Goal: Task Accomplishment & Management: Manage account settings

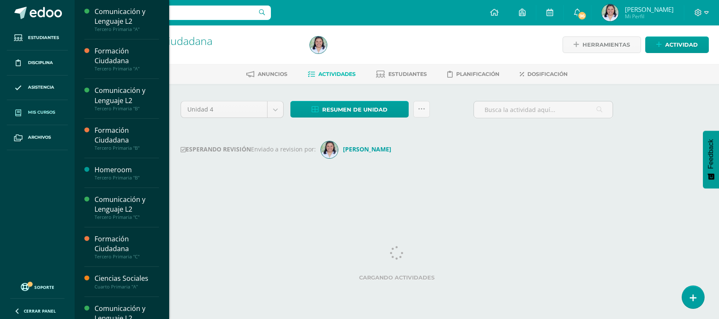
click at [48, 105] on link "Mis cursos" at bounding box center [37, 112] width 61 height 25
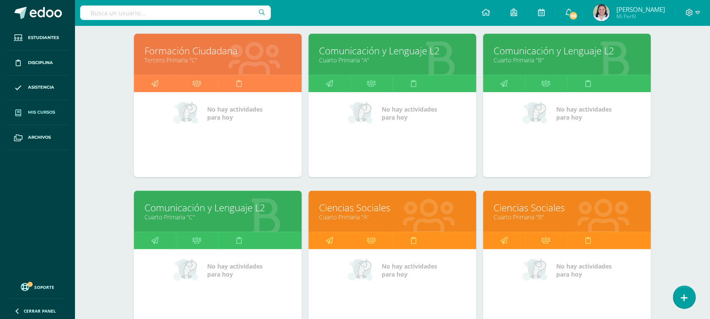
scroll to position [435, 0]
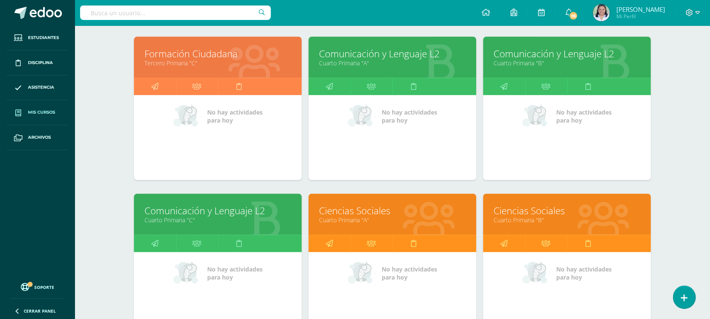
click at [382, 45] on div "Comunicación y Lenguaje L2 Cuarto Primaria "A"" at bounding box center [392, 56] width 168 height 41
click at [378, 61] on link "Cuarto Primaria "A"" at bounding box center [392, 63] width 147 height 8
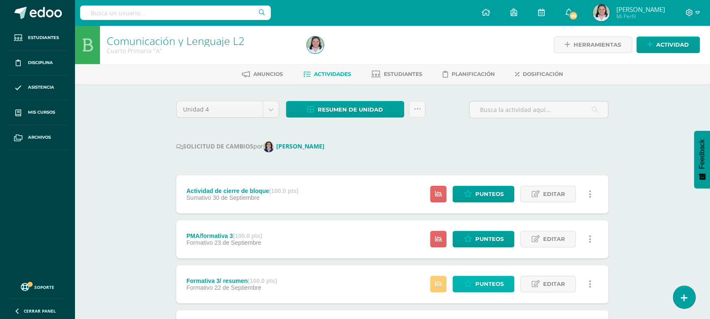
click at [488, 283] on span "Punteos" at bounding box center [489, 284] width 28 height 16
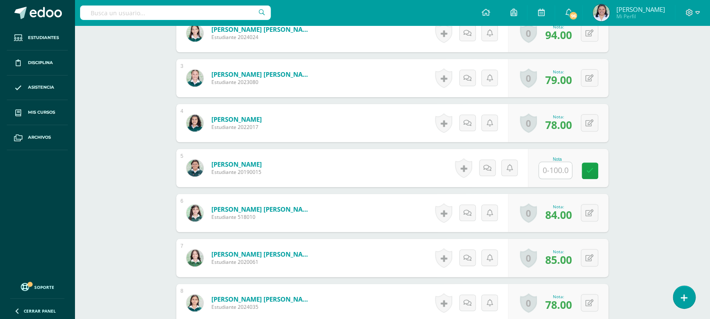
scroll to position [299, 0]
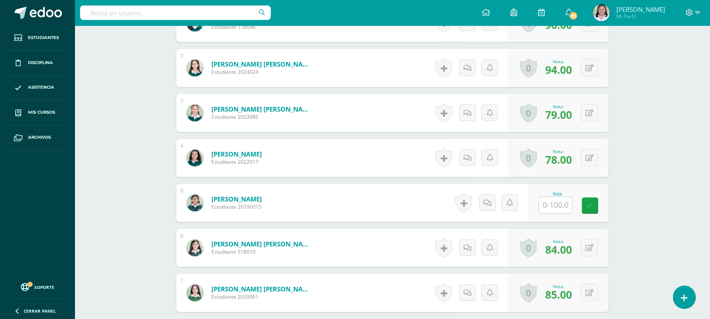
click at [550, 199] on input "text" at bounding box center [555, 205] width 33 height 17
type input "90"
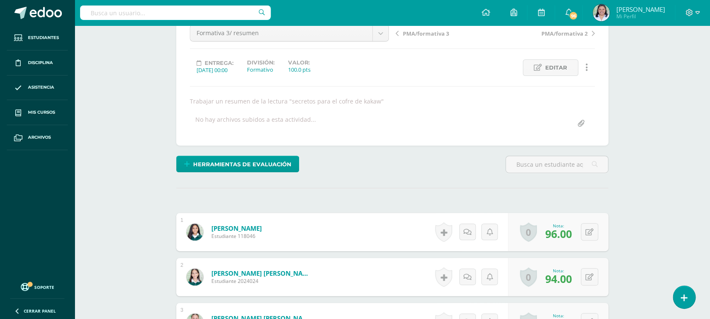
scroll to position [0, 0]
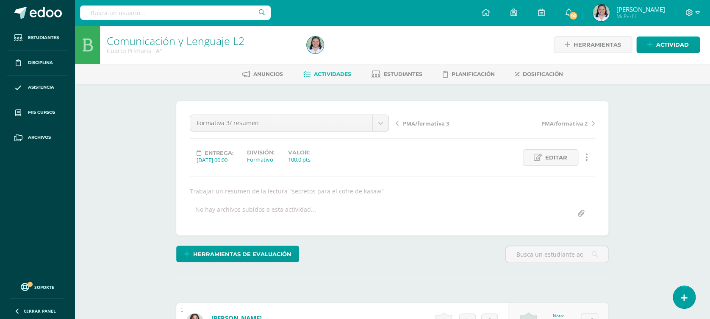
click at [342, 78] on link "Actividades" at bounding box center [327, 74] width 48 height 14
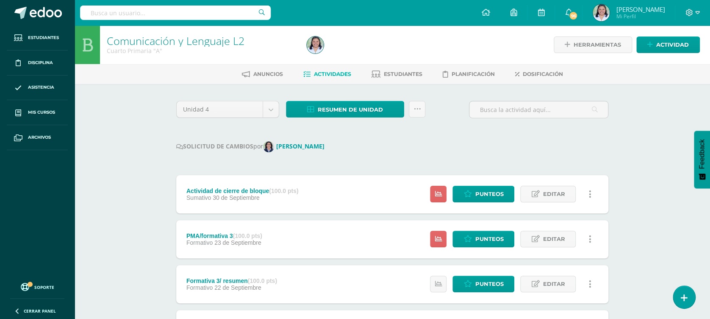
scroll to position [51, 0]
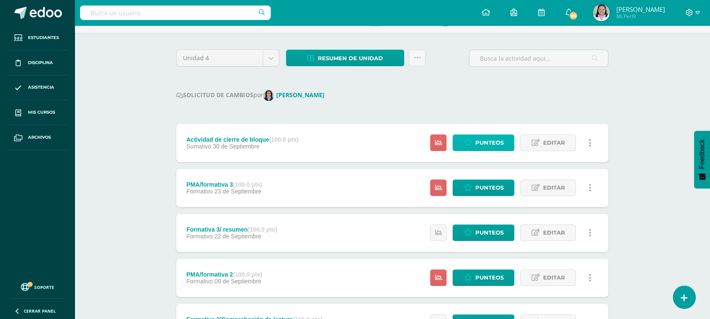
click at [492, 146] on span "Punteos" at bounding box center [489, 143] width 28 height 16
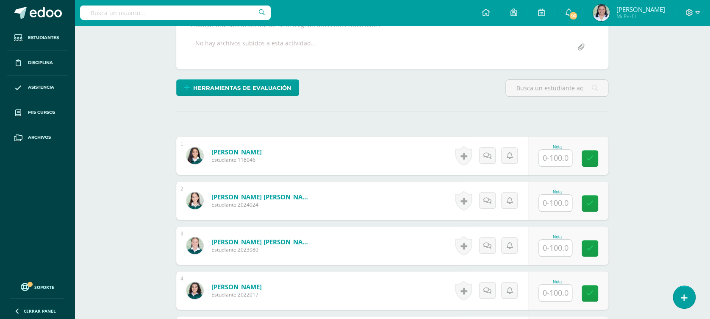
scroll to position [190, 0]
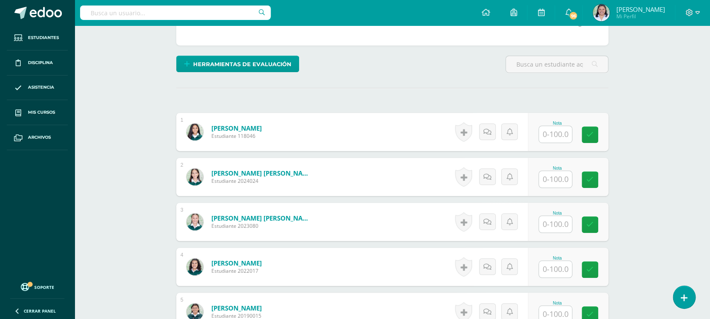
click at [546, 129] on input "text" at bounding box center [555, 134] width 33 height 17
click at [559, 126] on input "text" at bounding box center [561, 134] width 34 height 17
type input "92"
type input "90"
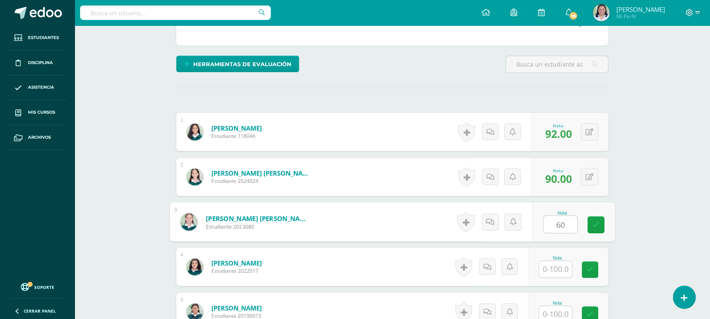
type input "60"
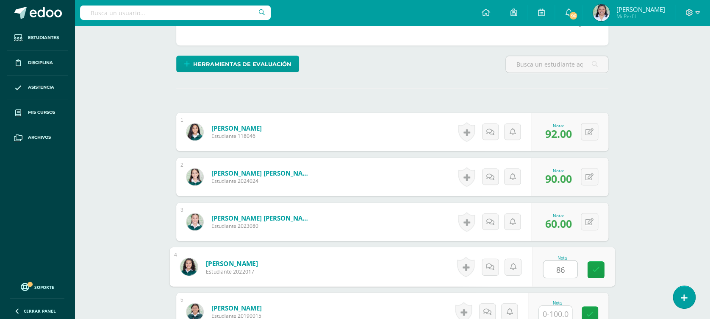
type input "86"
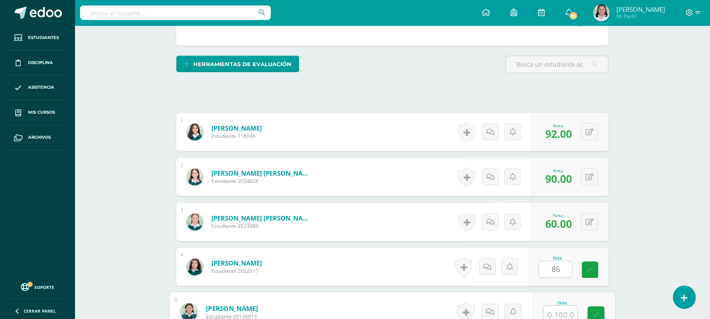
scroll to position [193, 0]
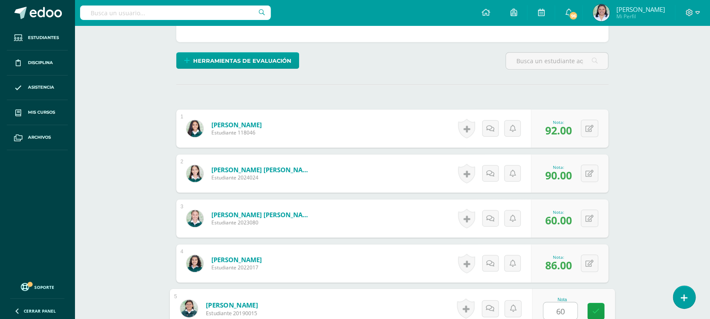
type input "60"
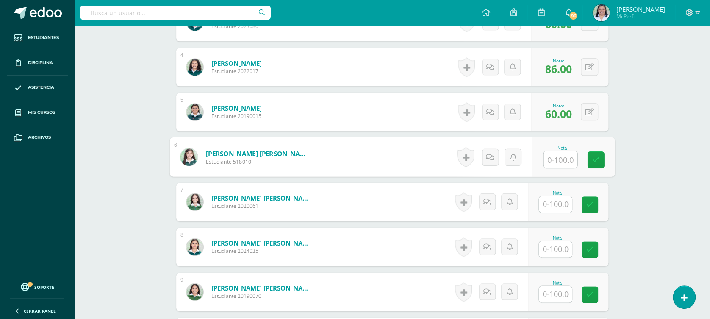
type input "9"
type input "80"
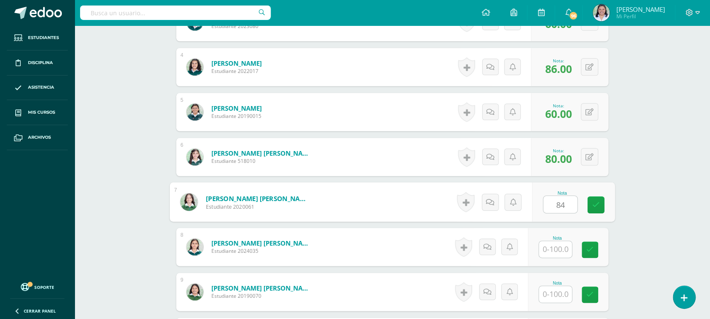
type input "84"
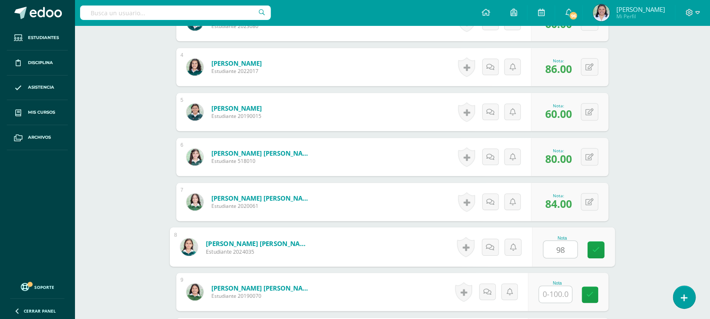
type input "98"
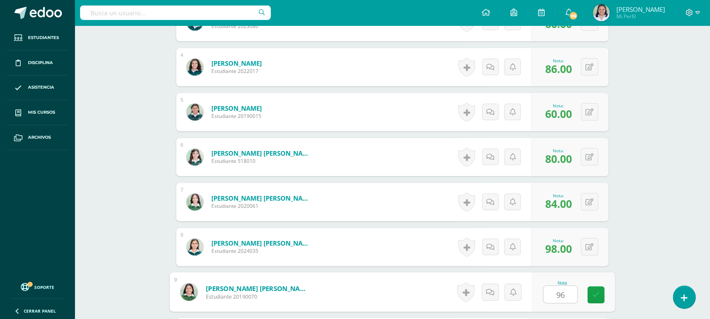
type input "96"
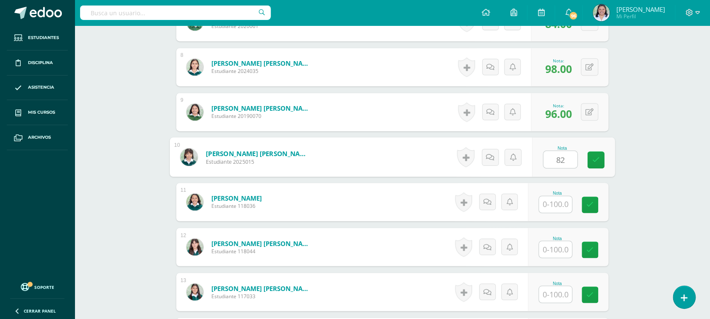
type input "82"
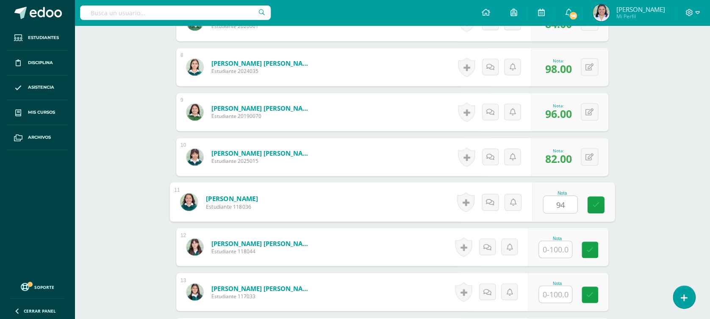
type input "94"
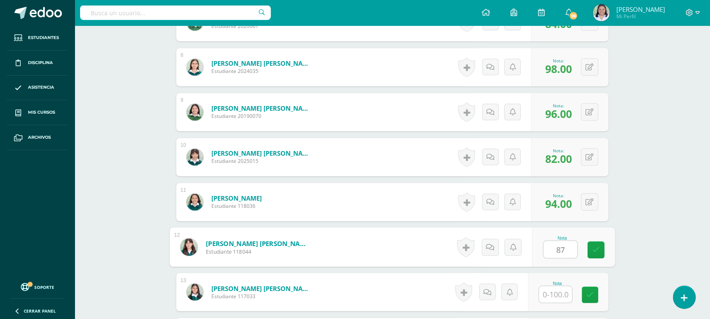
type input "87"
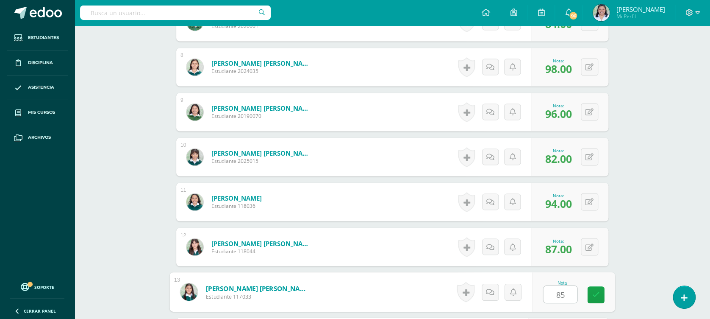
type input "85"
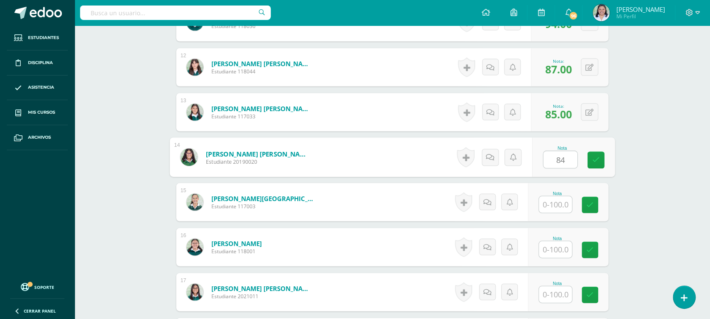
type input "84"
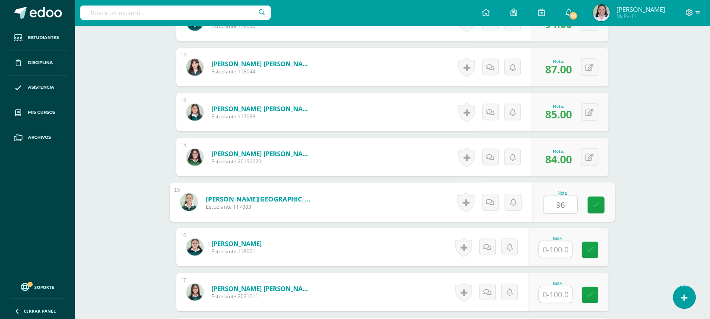
type input "96"
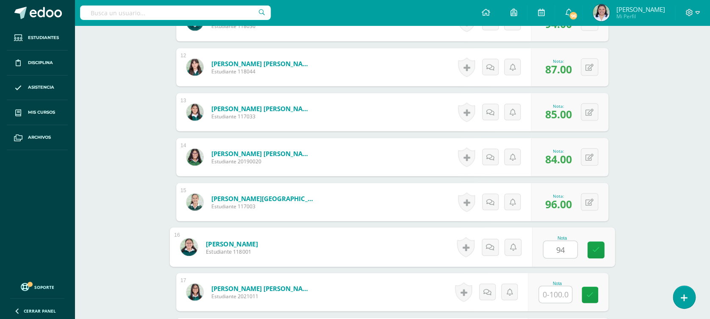
type input "94"
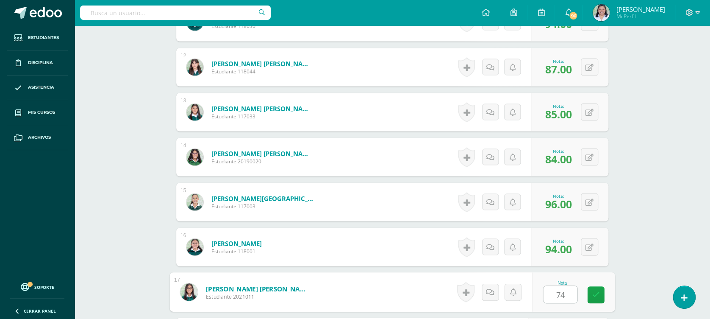
type input "74"
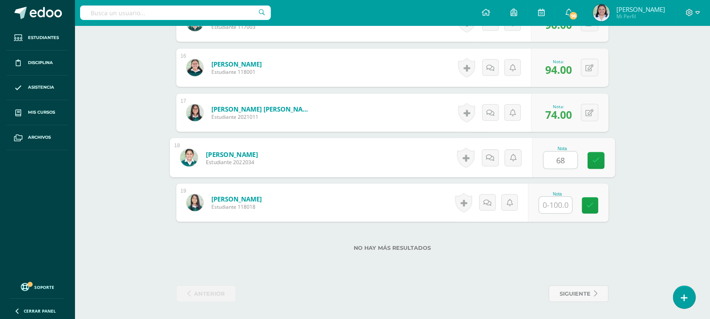
type input "68"
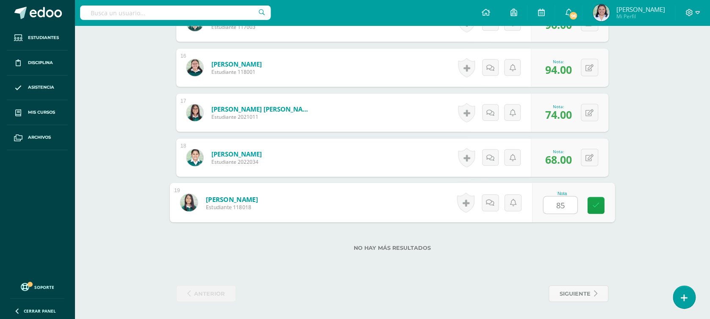
type input "85"
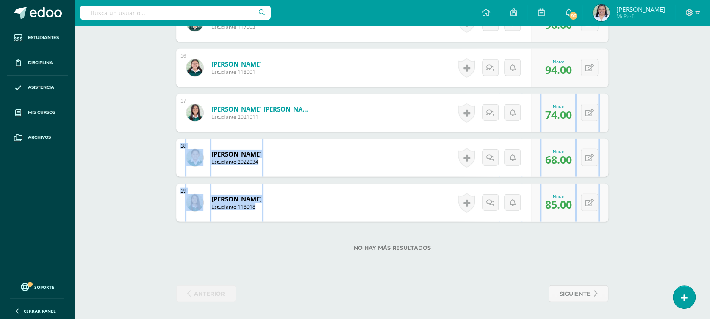
drag, startPoint x: 710, startPoint y: 268, endPoint x: 718, endPoint y: 129, distance: 139.2
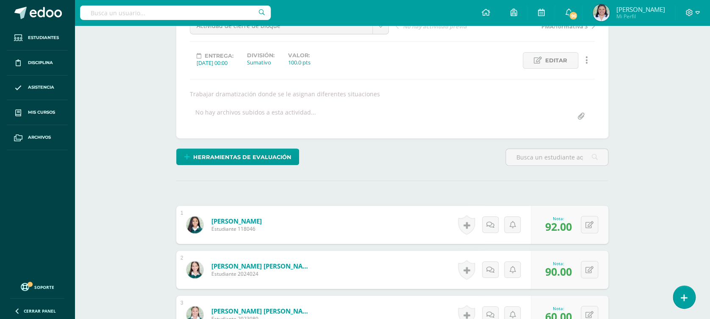
scroll to position [20, 0]
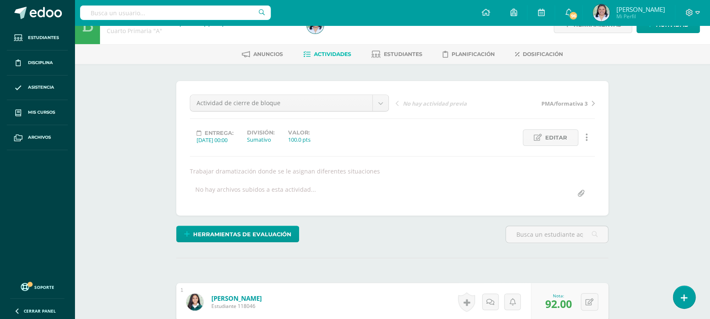
click at [314, 54] on span "Actividades" at bounding box center [332, 54] width 37 height 6
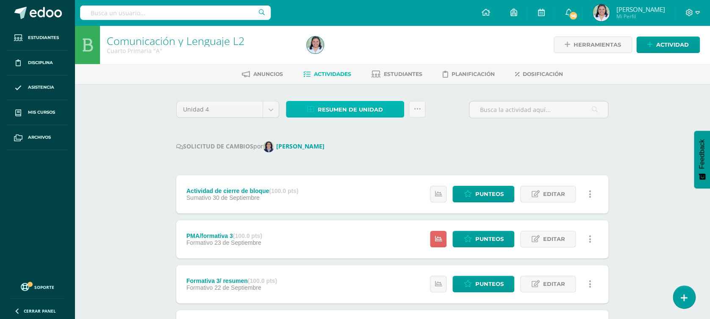
click at [372, 108] on span "Resumen de unidad" at bounding box center [350, 110] width 65 height 16
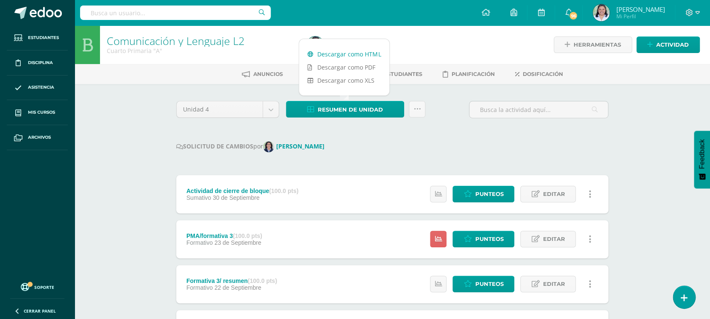
click at [362, 54] on link "Descargar como HTML" at bounding box center [344, 53] width 90 height 13
click at [413, 108] on icon at bounding box center [416, 108] width 7 height 7
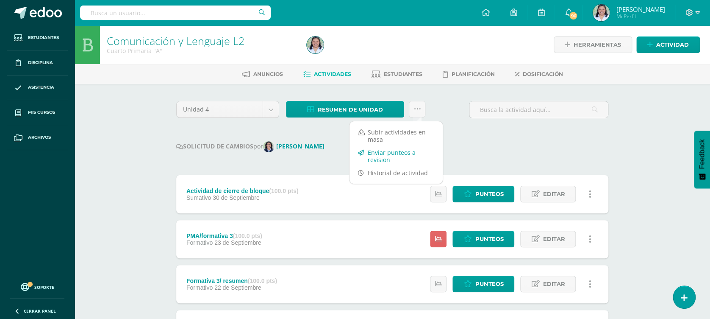
click at [386, 155] on link "Enviar punteos a revision" at bounding box center [396, 156] width 93 height 20
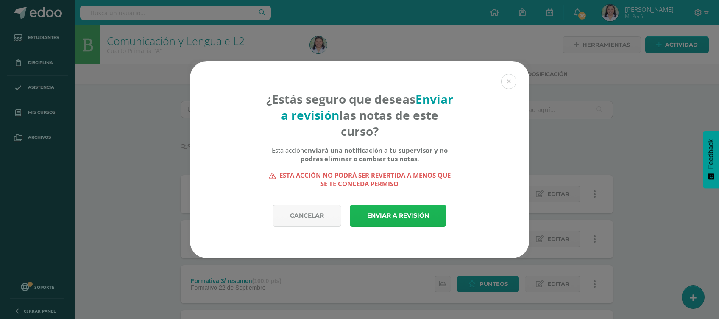
click at [377, 215] on link "Enviar a revisión" at bounding box center [398, 216] width 97 height 22
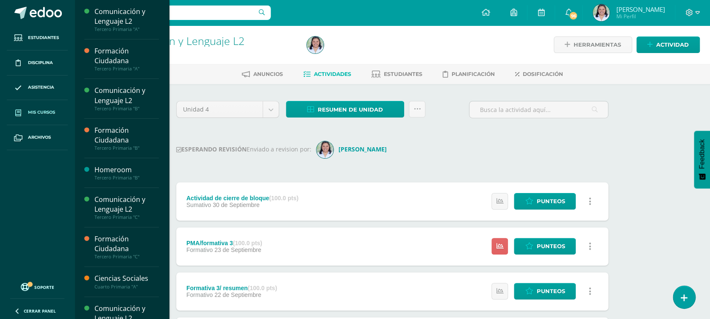
click at [43, 108] on link "Mis cursos" at bounding box center [37, 112] width 61 height 25
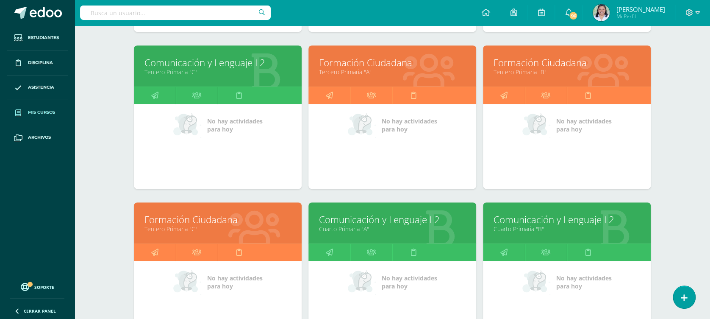
scroll to position [296, 0]
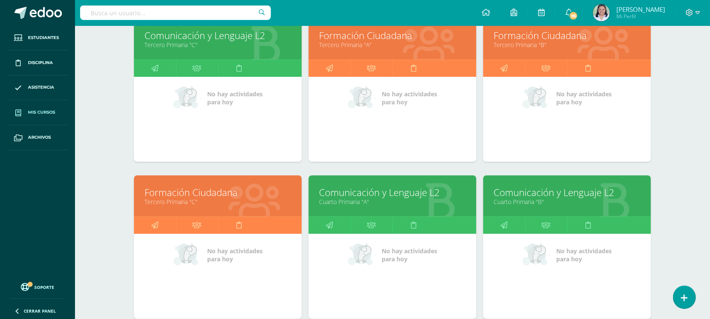
click at [533, 189] on link "Comunicación y Lenguaje L2" at bounding box center [567, 192] width 147 height 13
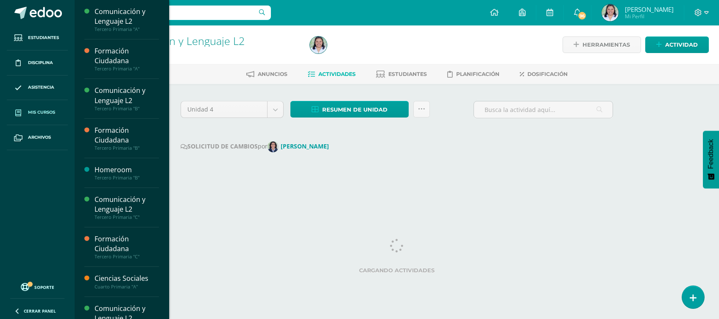
click at [50, 112] on span "Mis cursos" at bounding box center [41, 112] width 27 height 7
